Goal: Task Accomplishment & Management: Complete application form

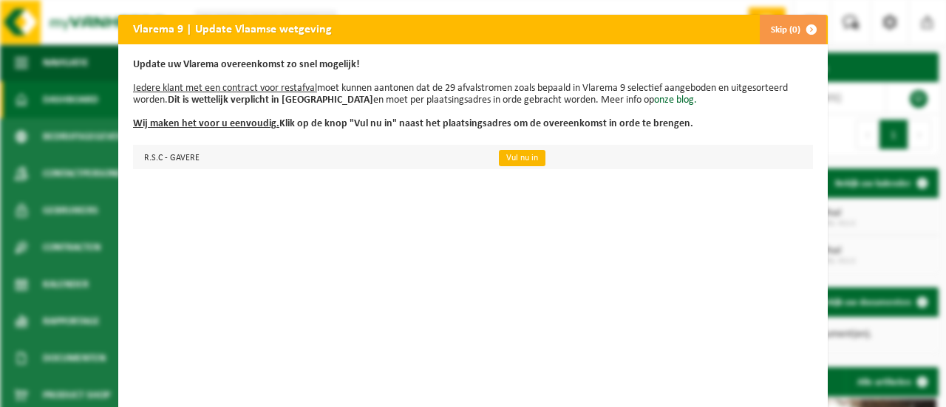
click at [512, 152] on link "Vul nu in" at bounding box center [522, 158] width 47 height 16
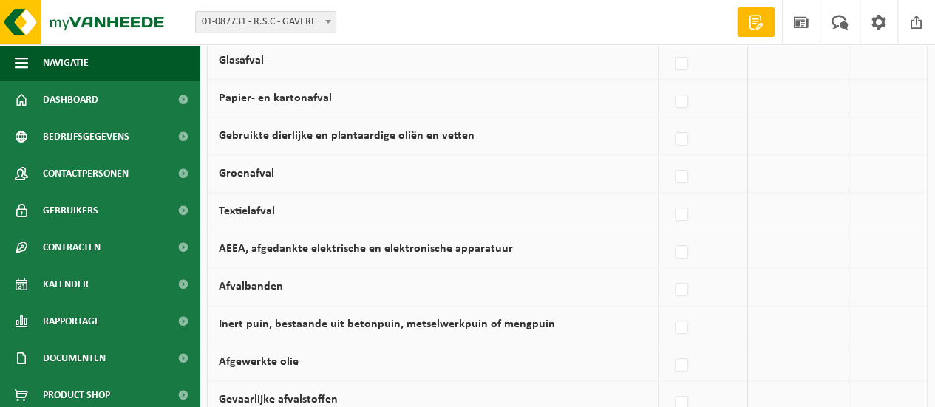
scroll to position [296, 0]
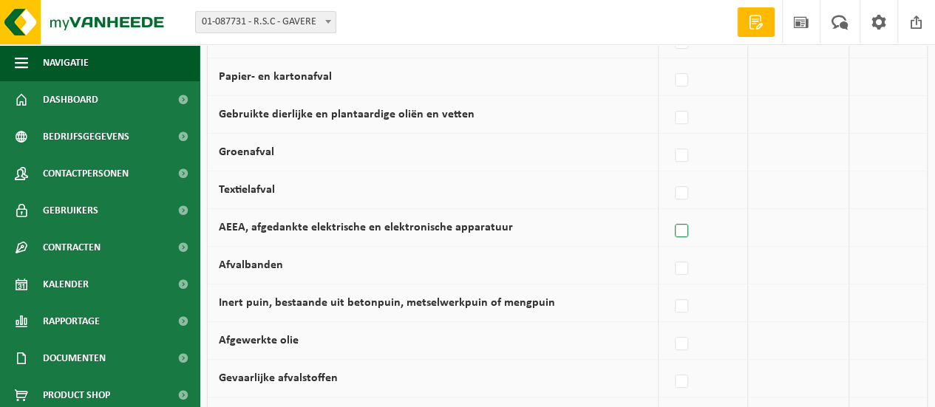
click at [689, 227] on label at bounding box center [682, 231] width 21 height 22
click at [670, 213] on input "AEEA, afgedankte elektrische en elektronische apparatuur" at bounding box center [669, 212] width 1 height 1
checkbox input "true"
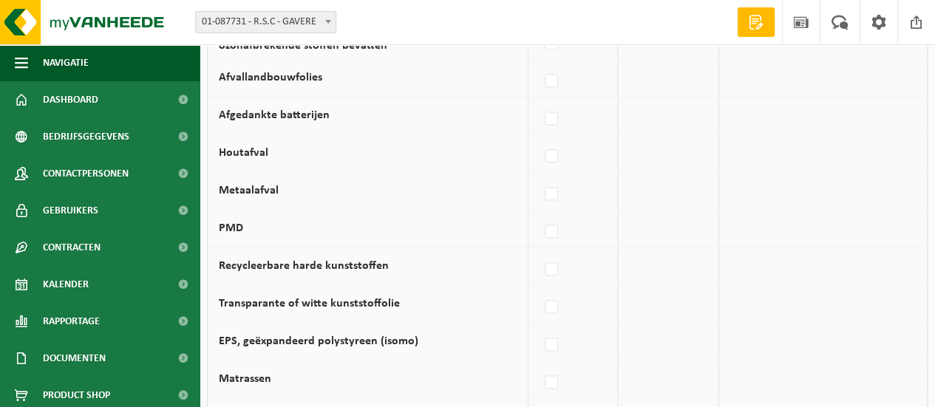
scroll to position [739, 0]
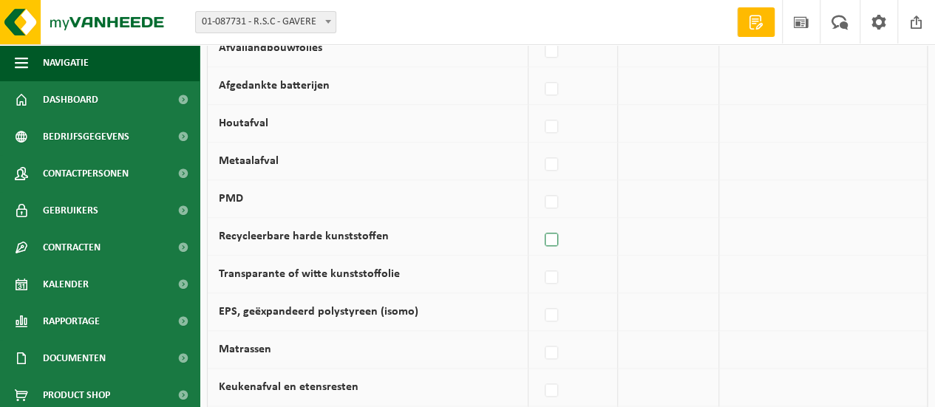
click at [546, 230] on label at bounding box center [552, 240] width 21 height 22
click at [540, 222] on input "Recycleerbare harde kunststoffen" at bounding box center [539, 221] width 1 height 1
checkbox input "true"
